Goal: Task Accomplishment & Management: Manage account settings

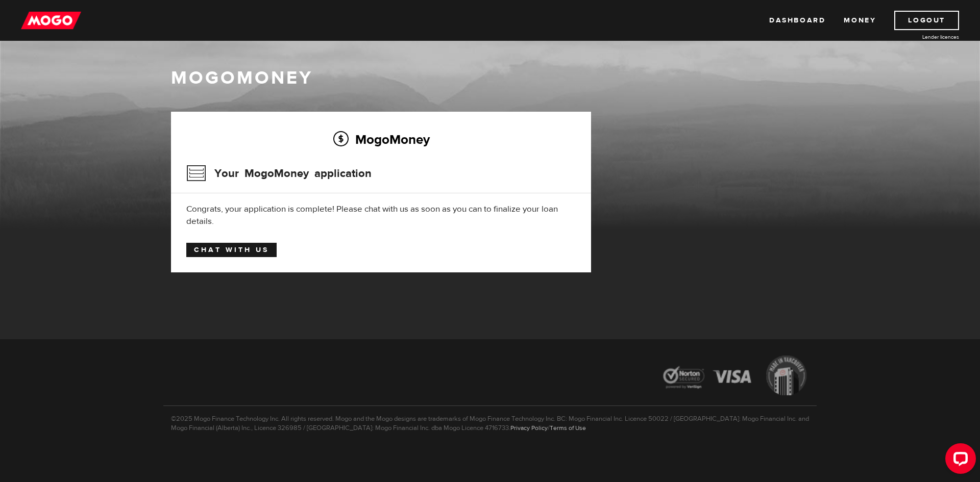
click at [242, 249] on link "Chat with us" at bounding box center [231, 250] width 90 height 14
click at [802, 20] on link "Dashboard" at bounding box center [797, 20] width 56 height 19
click at [199, 173] on h3 "Your MogoMoney application" at bounding box center [278, 173] width 185 height 27
click at [862, 19] on link "Money" at bounding box center [860, 20] width 32 height 19
click at [781, 21] on link "Dashboard" at bounding box center [797, 20] width 56 height 19
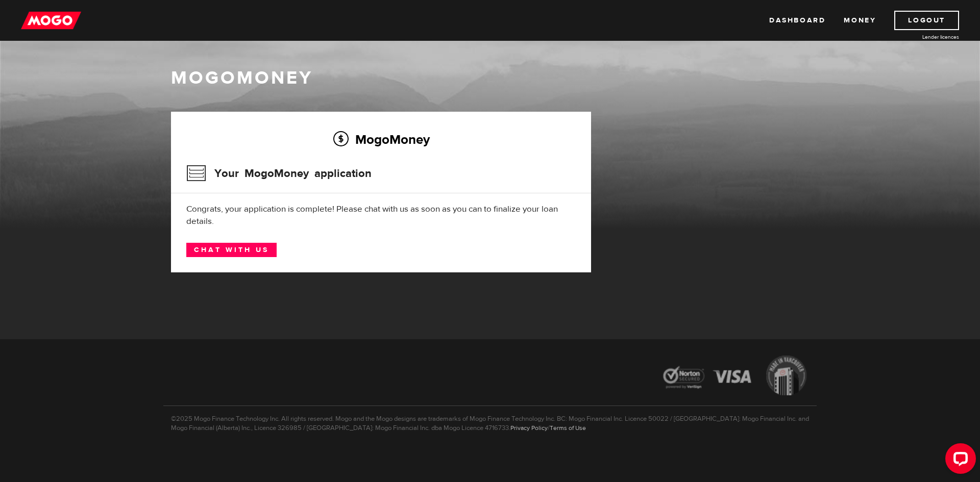
click at [194, 170] on h3 "Your MogoMoney application" at bounding box center [278, 173] width 185 height 27
click at [924, 17] on link "Logout" at bounding box center [926, 20] width 65 height 19
